Goal: Find specific fact: Find specific fact

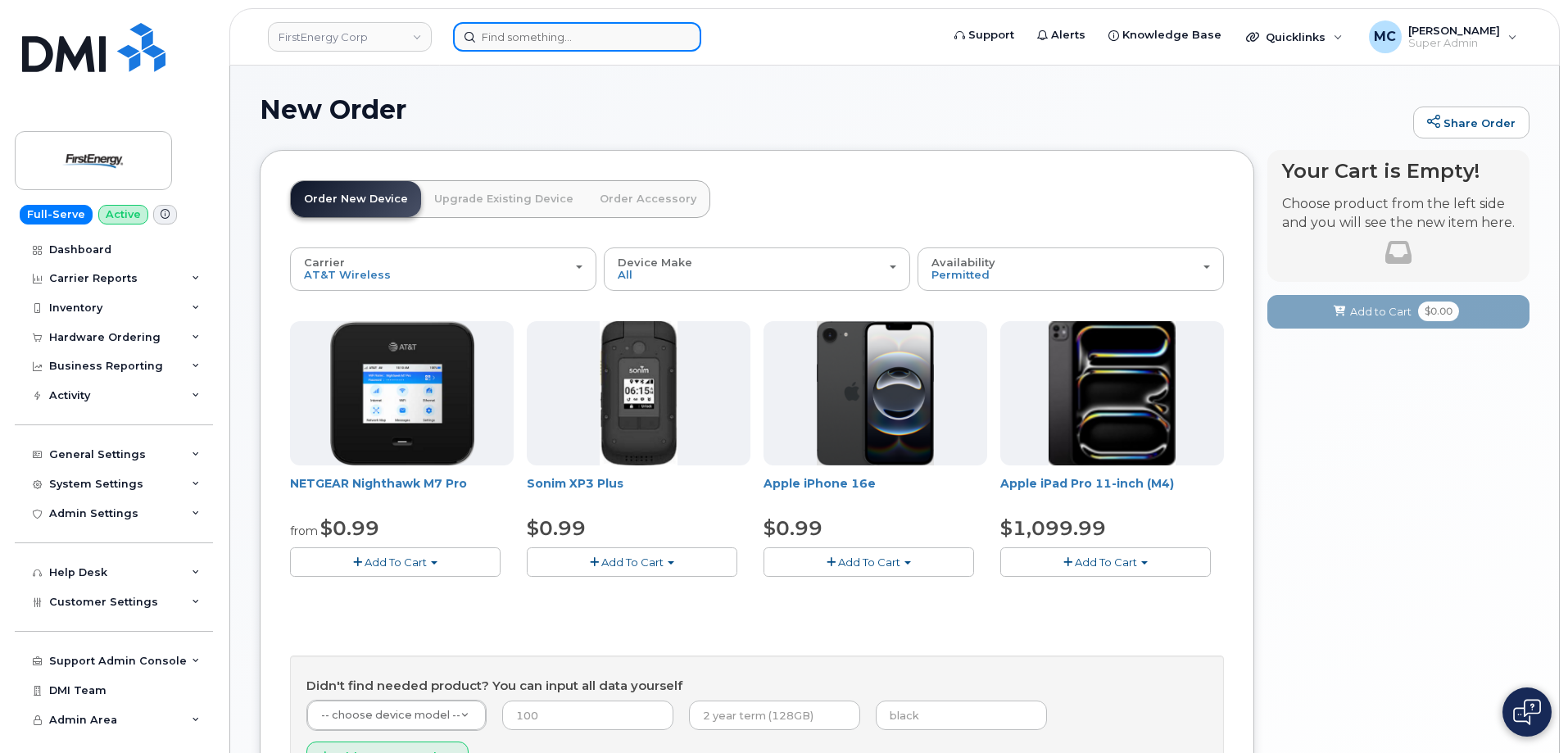
click at [587, 38] on input at bounding box center [577, 36] width 248 height 29
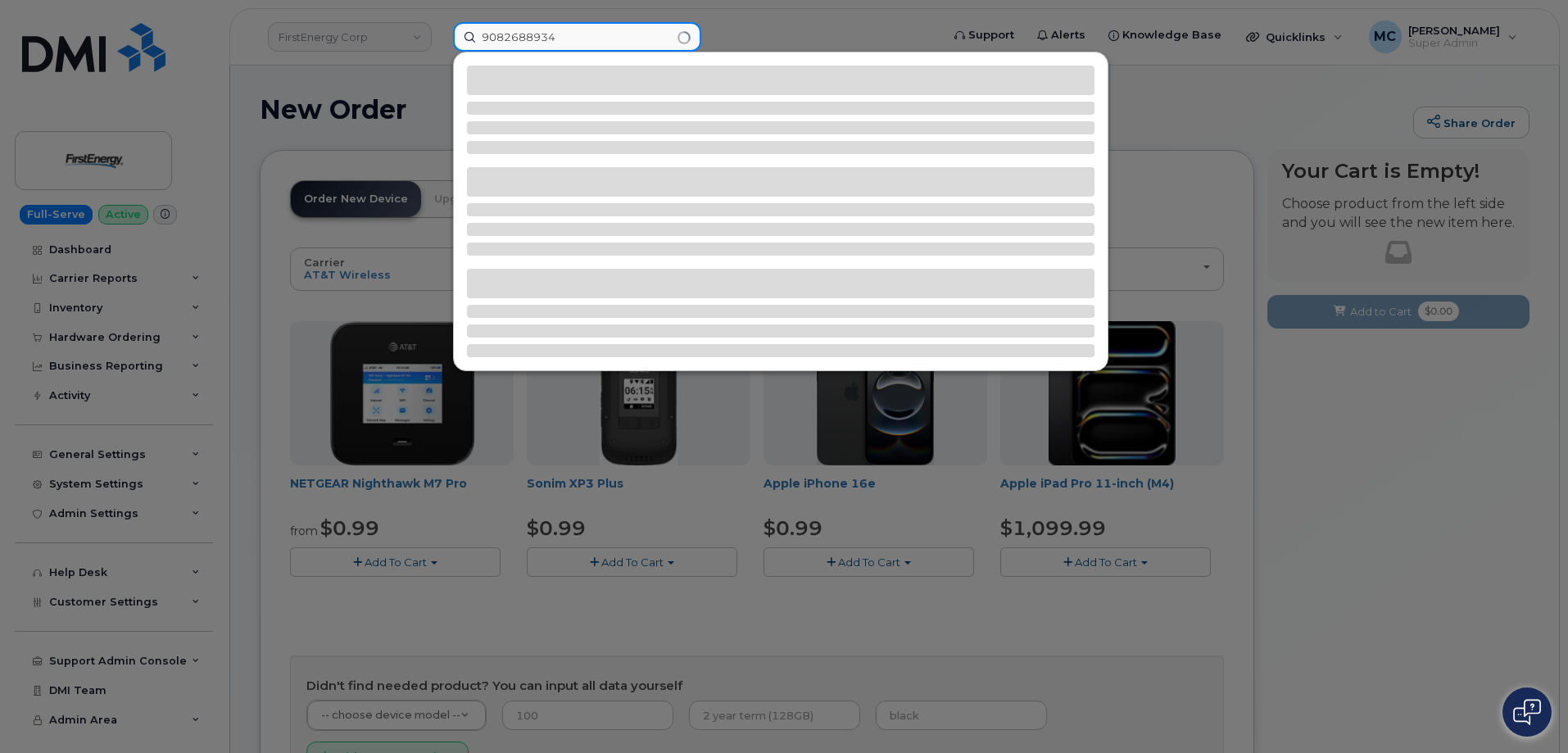
type input "9082688934"
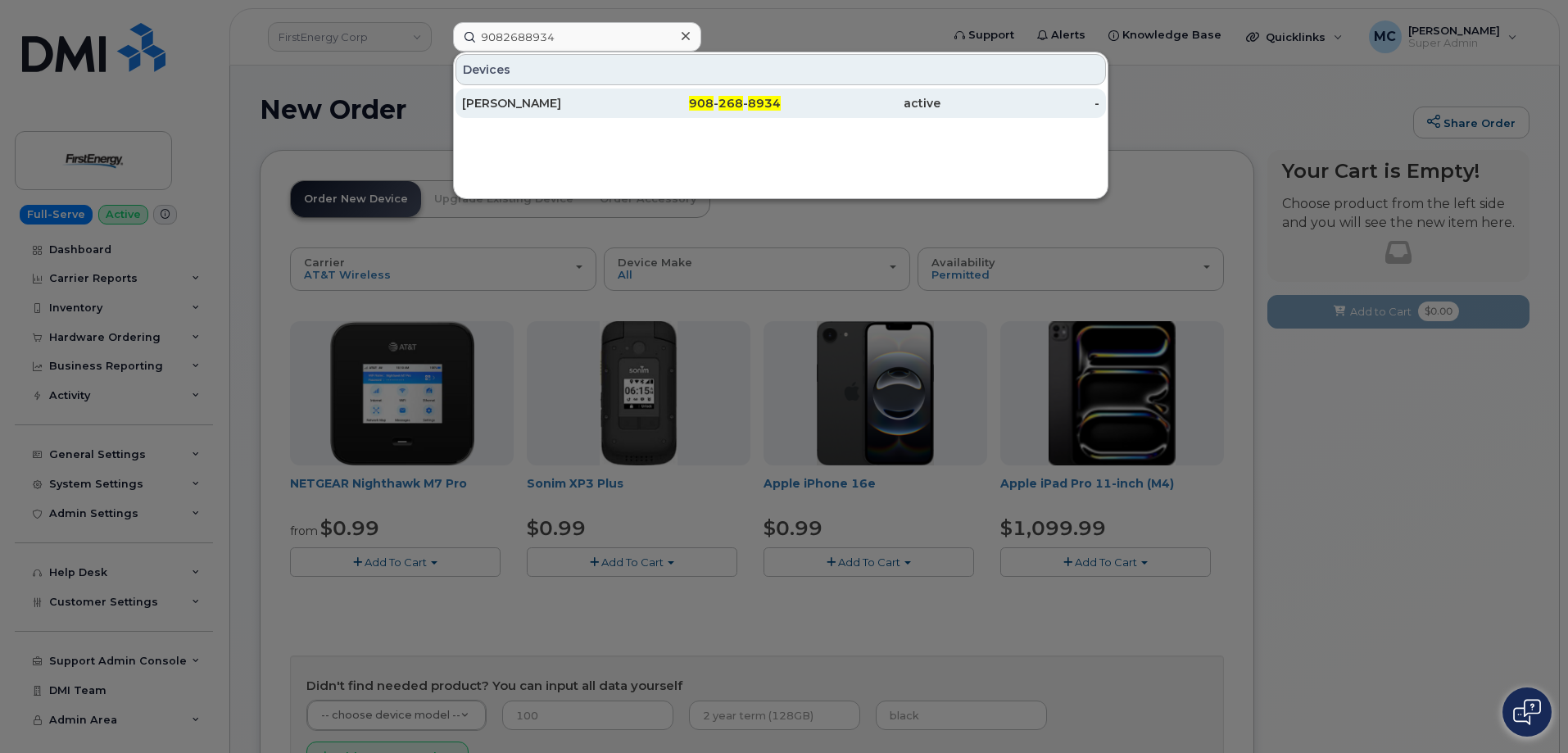
click at [716, 106] on div "908 - 268 - 8934" at bounding box center [701, 102] width 160 height 16
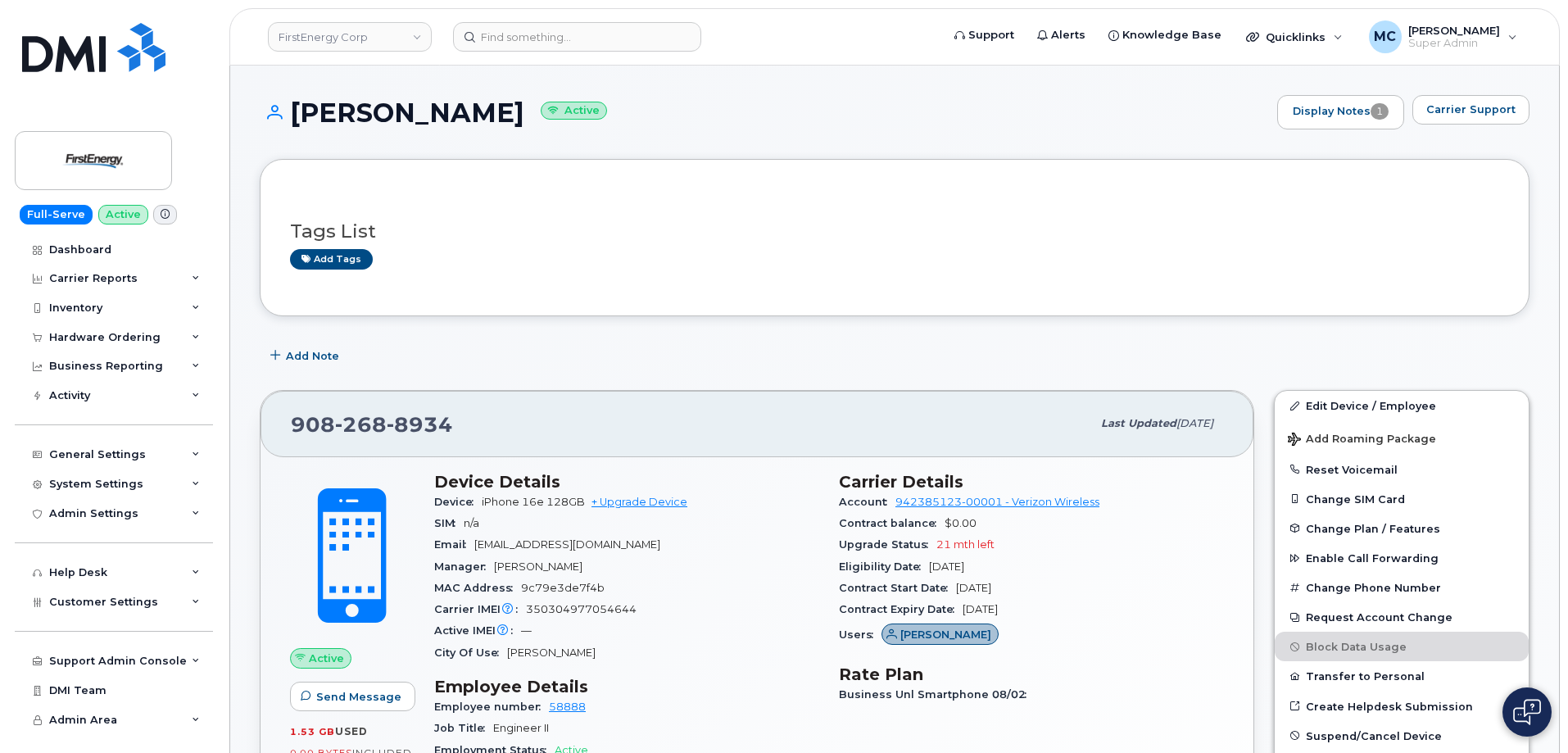
click at [595, 18] on header "FirstEnergy Corp Support Alerts Knowledge Base Quicklinks Suspend / Cancel Devi…" at bounding box center [894, 37] width 1330 height 58
click at [596, 38] on input at bounding box center [577, 36] width 248 height 29
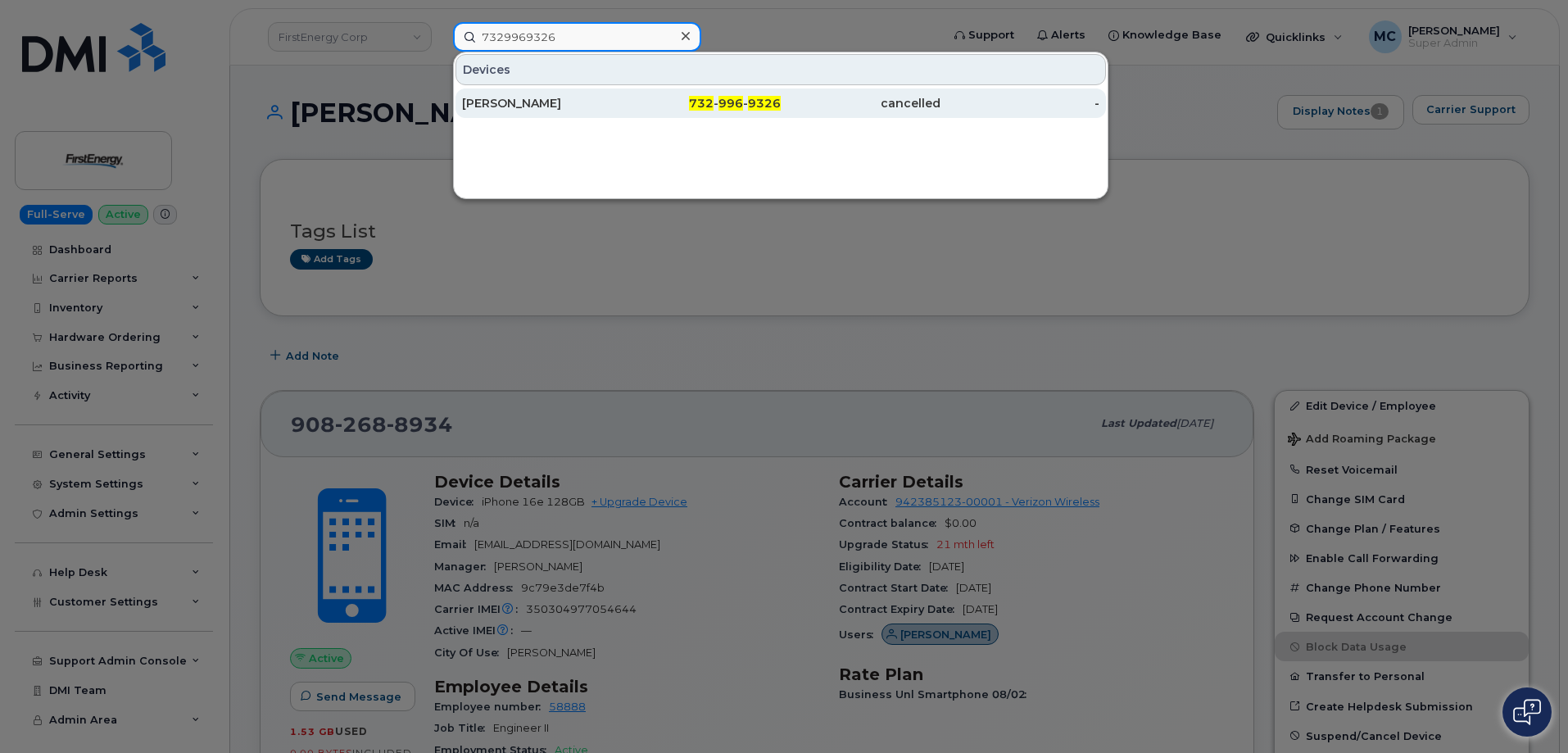
type input "7329969326"
click at [600, 107] on div "PATRICIA PEZZINO" at bounding box center [541, 102] width 160 height 16
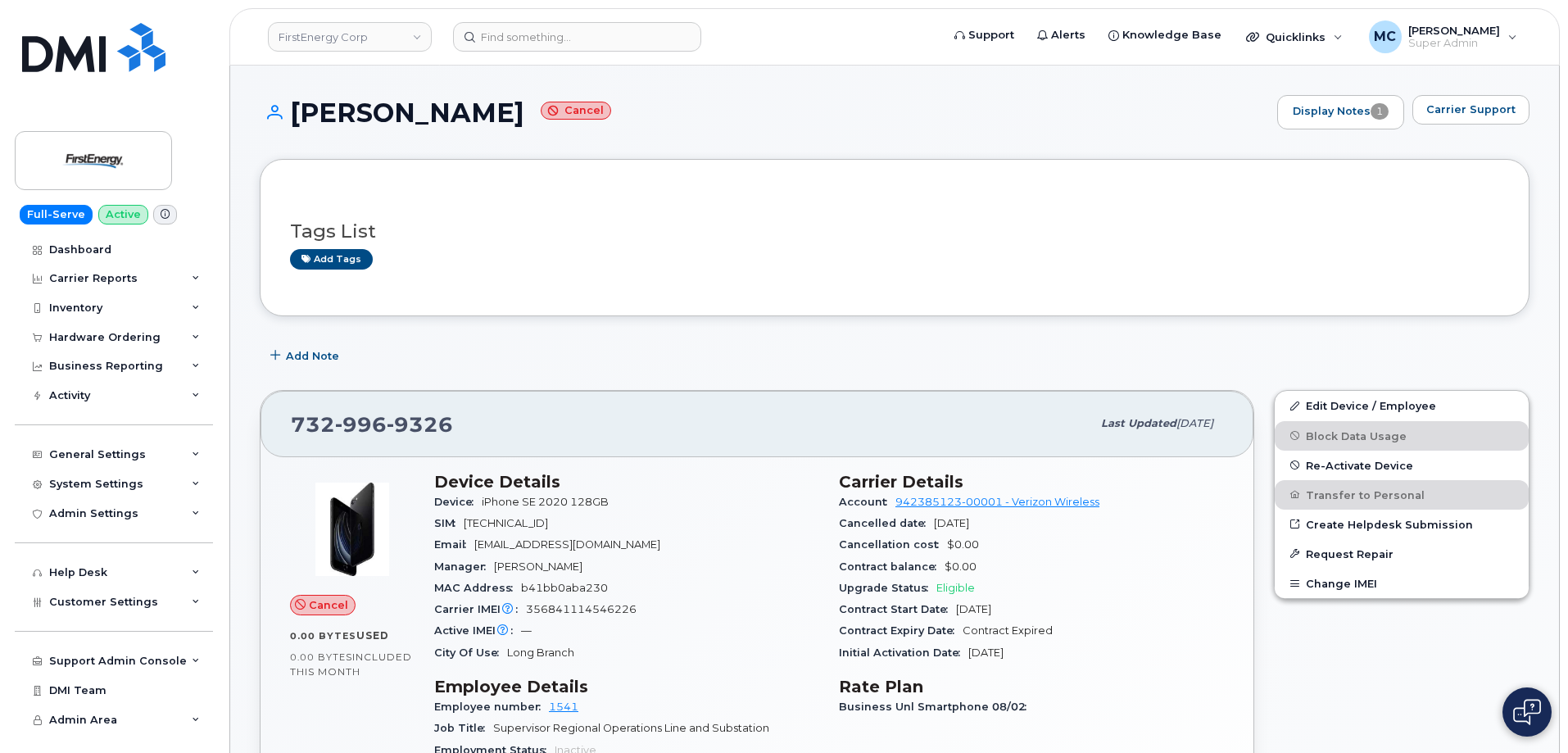
click at [767, 399] on div "732 996 9326 Last updated Aug 18, 2025" at bounding box center [757, 423] width 993 height 65
click at [763, 351] on div "Add Note" at bounding box center [895, 355] width 1269 height 29
drag, startPoint x: 460, startPoint y: 435, endPoint x: 292, endPoint y: 429, distance: 168.1
click at [292, 429] on div "732 996 9326" at bounding box center [690, 424] width 800 height 34
copy span "732 996 9326"
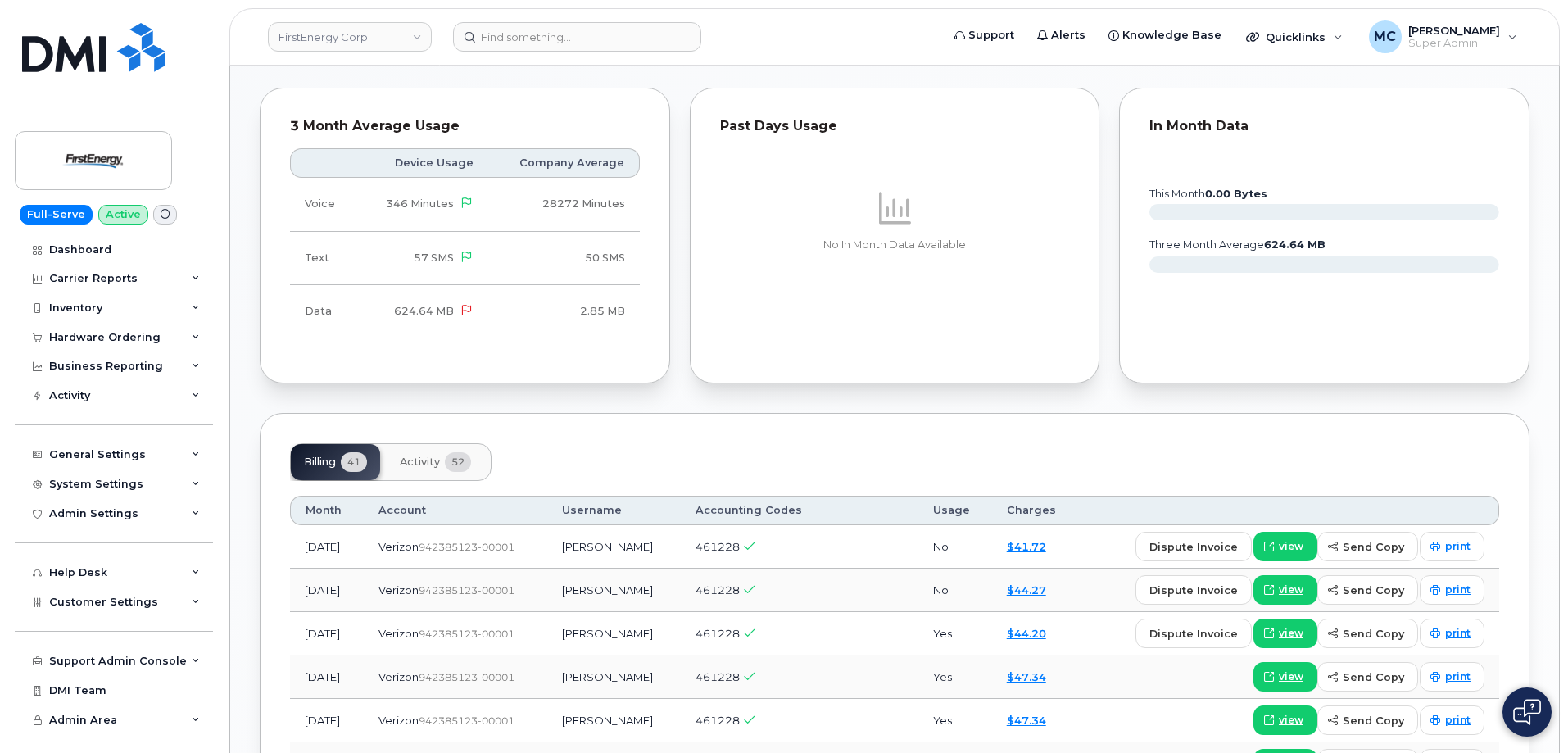
scroll to position [1119, 0]
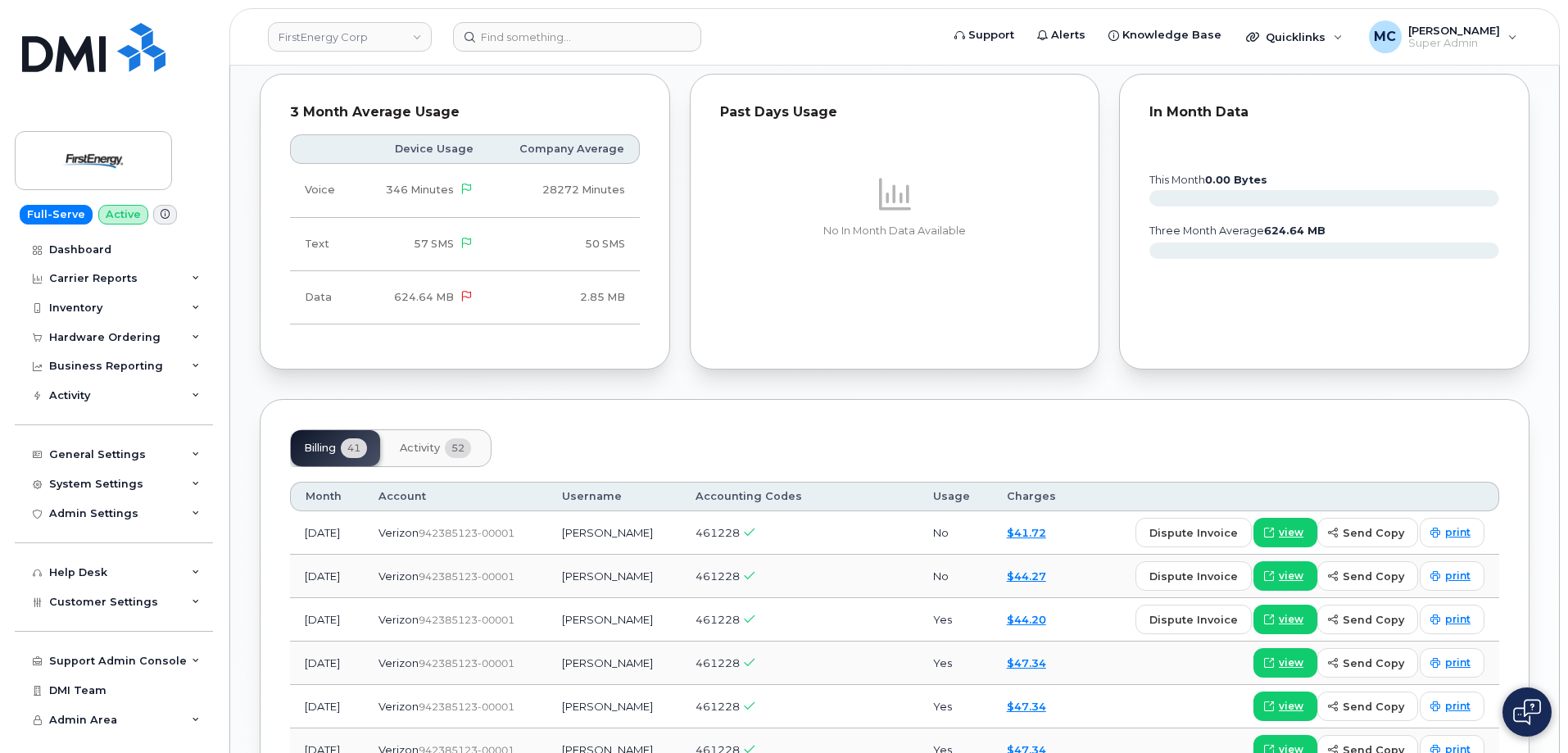
click at [412, 449] on span "Activity" at bounding box center [420, 448] width 40 height 13
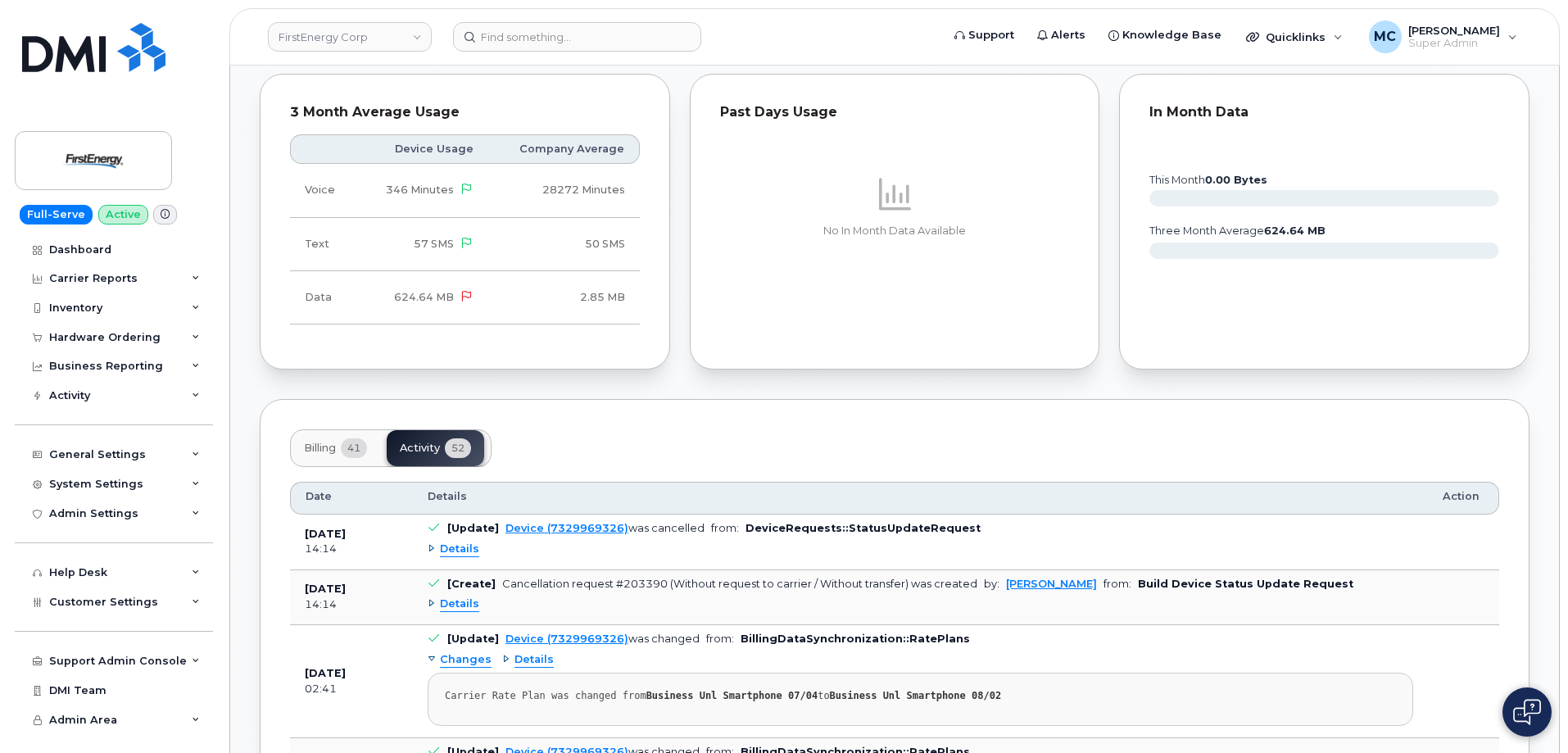
click at [315, 444] on span "Billing" at bounding box center [320, 448] width 32 height 13
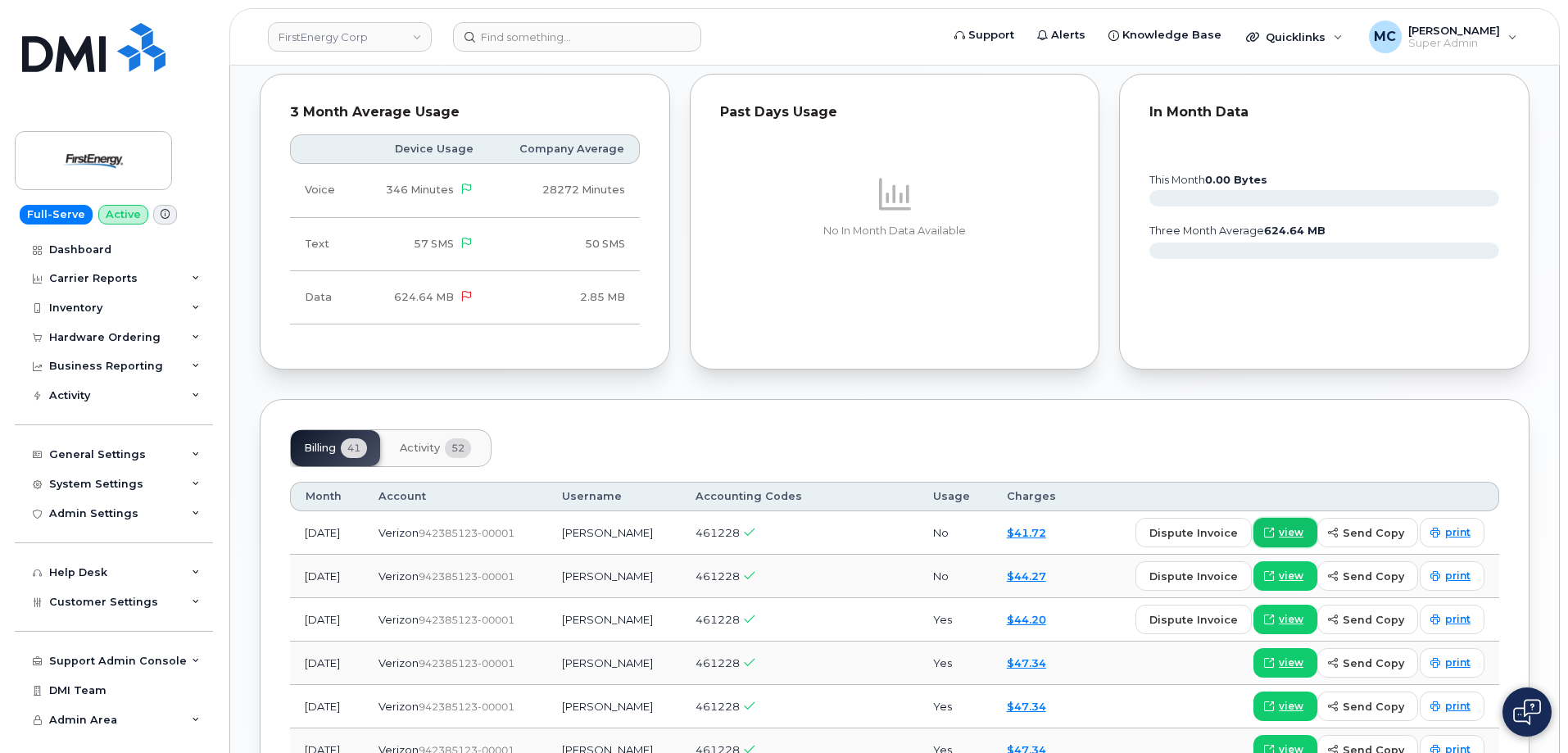
click at [1276, 528] on span at bounding box center [1269, 533] width 15 height 15
